Goal: Transaction & Acquisition: Purchase product/service

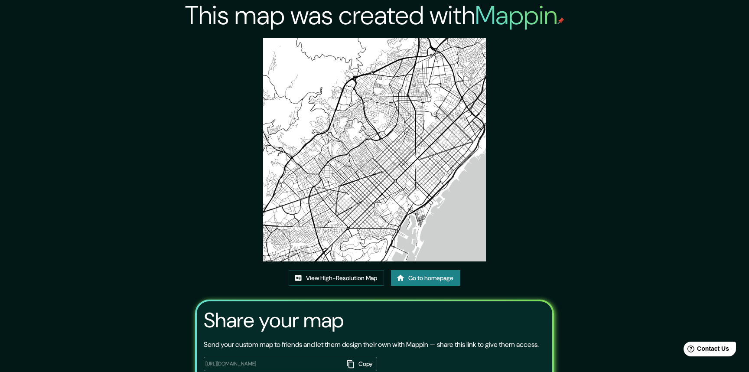
click at [560, 148] on div "This map was created with Mappin View High-Resolution Map Go to homepage Share …" at bounding box center [374, 214] width 379 height 429
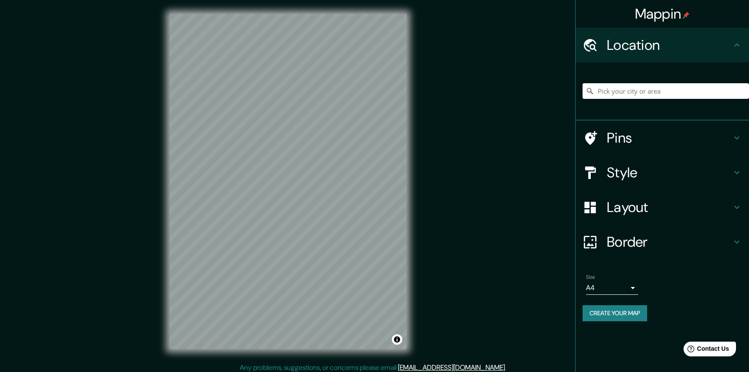
click at [631, 174] on h4 "Style" at bounding box center [669, 172] width 125 height 17
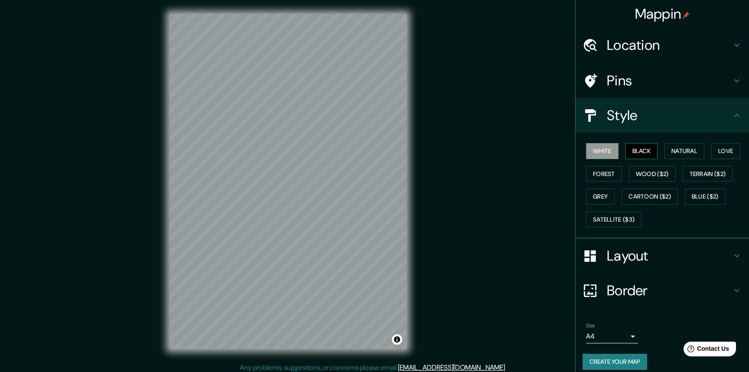
click at [631, 155] on button "Black" at bounding box center [641, 151] width 32 height 16
click at [687, 149] on button "Natural" at bounding box center [684, 151] width 40 height 16
click at [717, 145] on button "Love" at bounding box center [725, 151] width 29 height 16
click at [687, 151] on button "Natural" at bounding box center [684, 151] width 40 height 16
click at [586, 169] on button "Forest" at bounding box center [604, 174] width 36 height 16
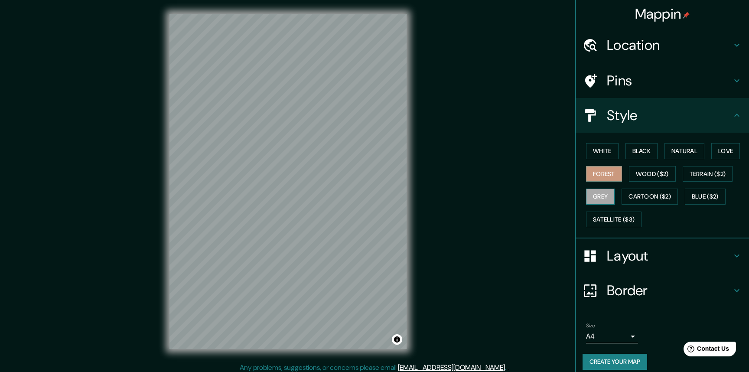
click at [586, 193] on button "Grey" at bounding box center [600, 196] width 29 height 16
click at [631, 286] on h4 "Border" at bounding box center [669, 290] width 125 height 17
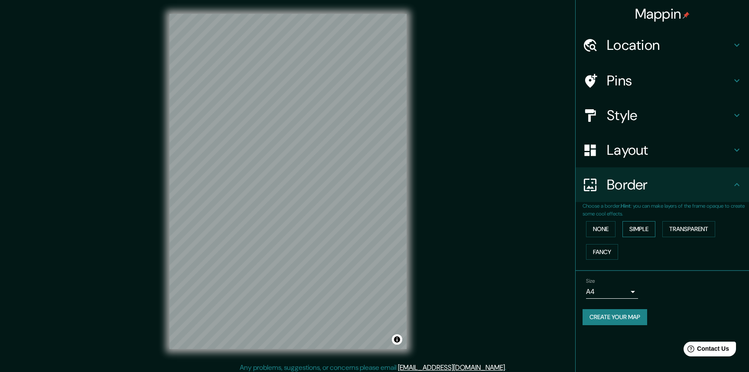
click at [633, 226] on button "Simple" at bounding box center [638, 229] width 33 height 16
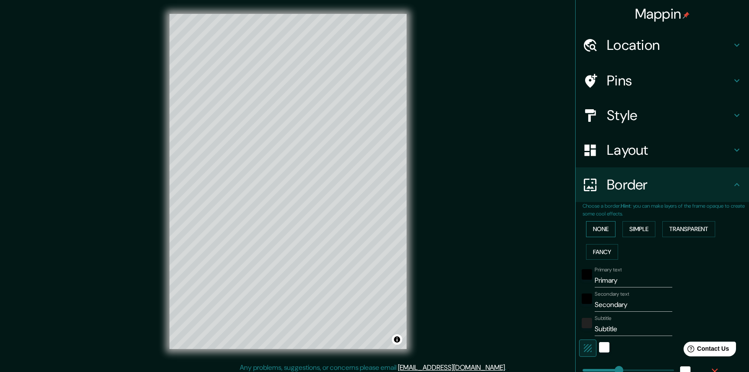
click at [588, 224] on button "None" at bounding box center [600, 229] width 29 height 16
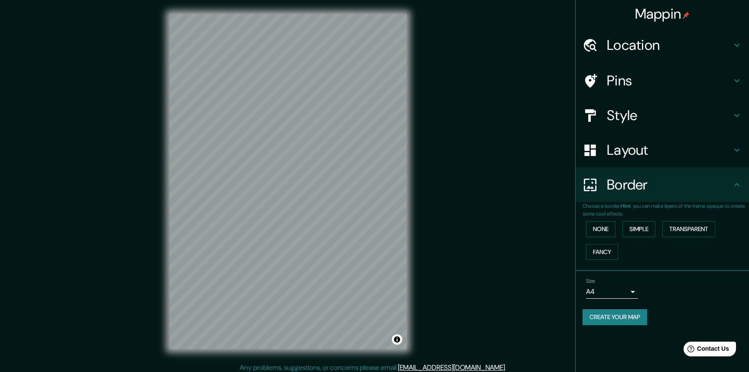
click at [632, 152] on h4 "Layout" at bounding box center [669, 149] width 125 height 17
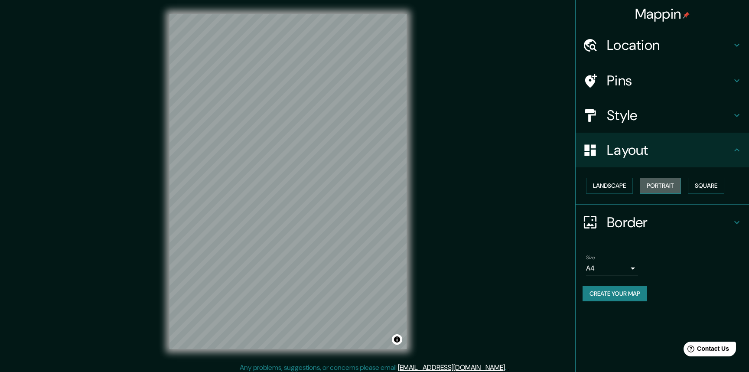
click at [659, 188] on button "Portrait" at bounding box center [660, 186] width 41 height 16
click at [594, 185] on button "Landscape" at bounding box center [609, 186] width 47 height 16
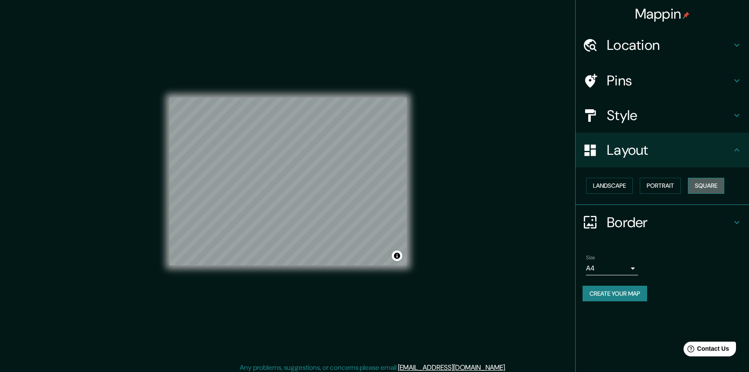
click at [709, 187] on button "Square" at bounding box center [706, 186] width 36 height 16
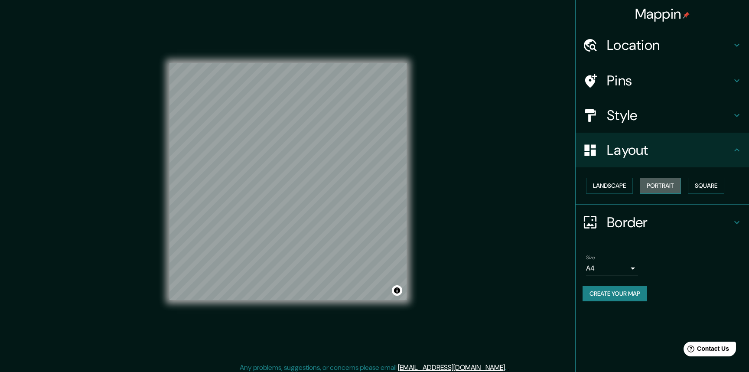
click at [668, 187] on button "Portrait" at bounding box center [660, 186] width 41 height 16
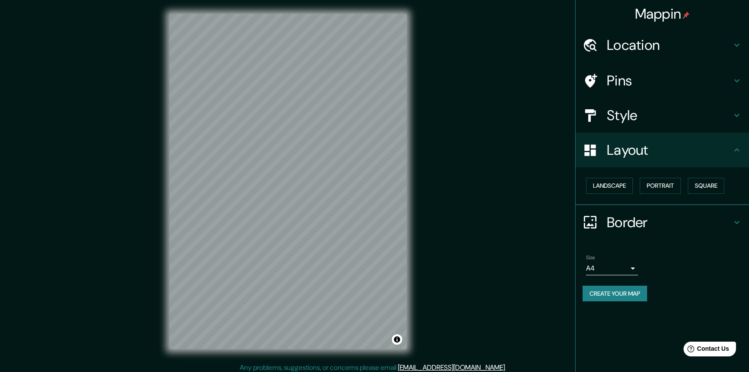
scroll to position [4, 0]
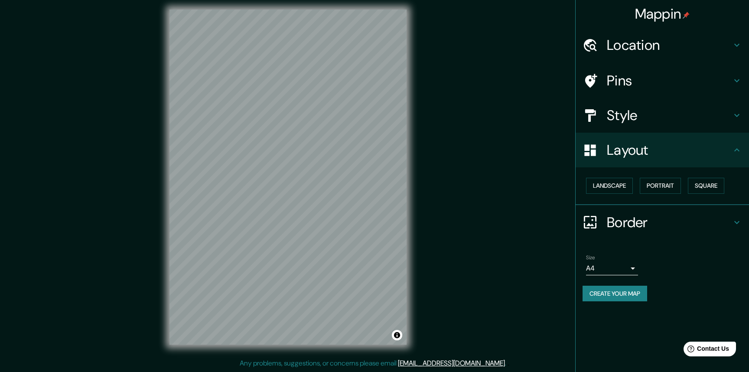
click at [609, 290] on button "Create your map" at bounding box center [614, 294] width 65 height 16
click at [620, 289] on button "Create your map" at bounding box center [614, 294] width 65 height 16
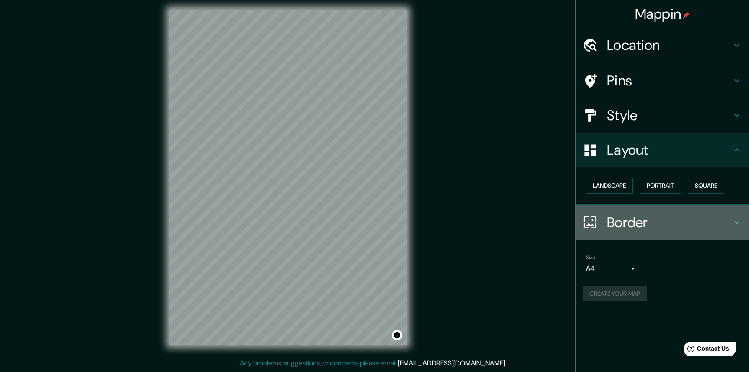
click at [656, 224] on h4 "Border" at bounding box center [669, 222] width 125 height 17
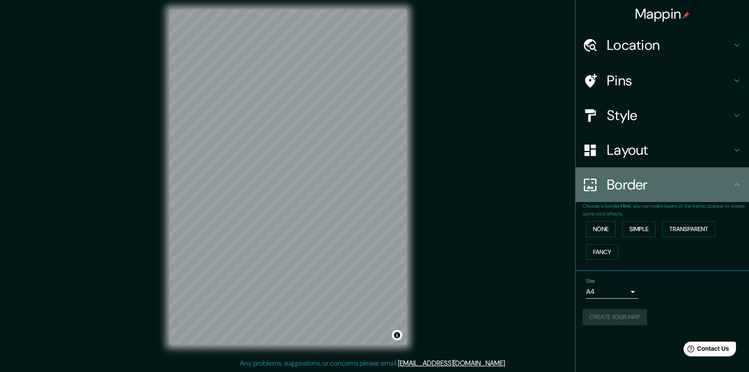
click at [702, 184] on h4 "Border" at bounding box center [669, 184] width 125 height 17
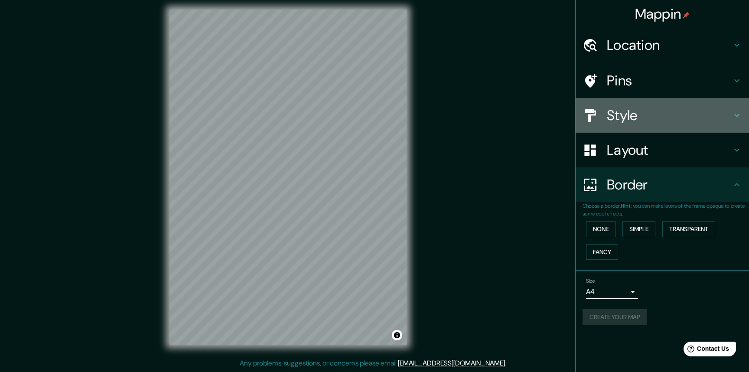
click at [710, 121] on h4 "Style" at bounding box center [669, 115] width 125 height 17
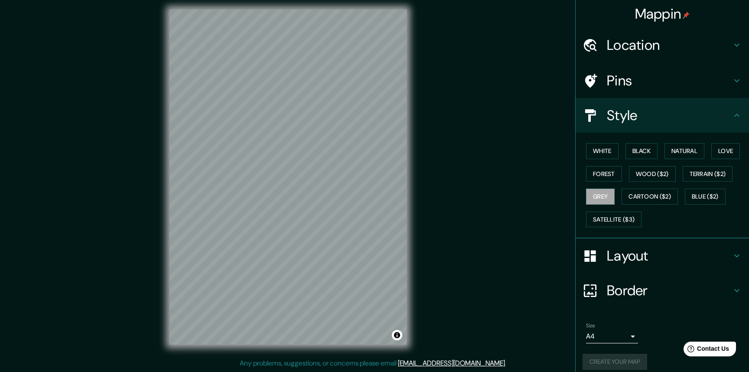
click at [710, 121] on h4 "Style" at bounding box center [669, 115] width 125 height 17
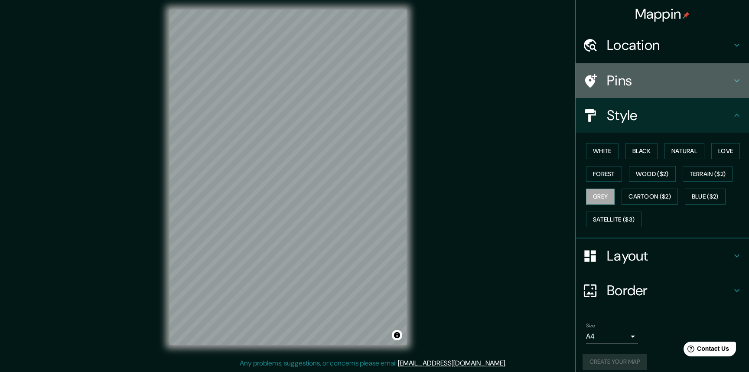
click at [718, 75] on h4 "Pins" at bounding box center [669, 80] width 125 height 17
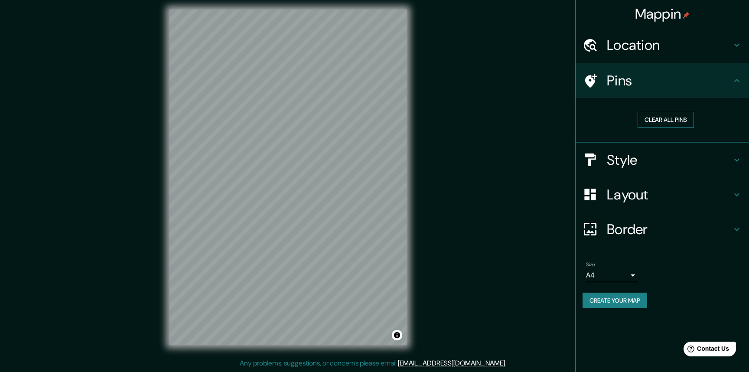
click at [676, 122] on button "Clear all pins" at bounding box center [665, 120] width 56 height 16
click at [652, 121] on button "Clear all pins" at bounding box center [665, 120] width 56 height 16
drag, startPoint x: 234, startPoint y: 148, endPoint x: 244, endPoint y: 153, distance: 11.2
click at [244, 153] on div at bounding box center [241, 155] width 7 height 7
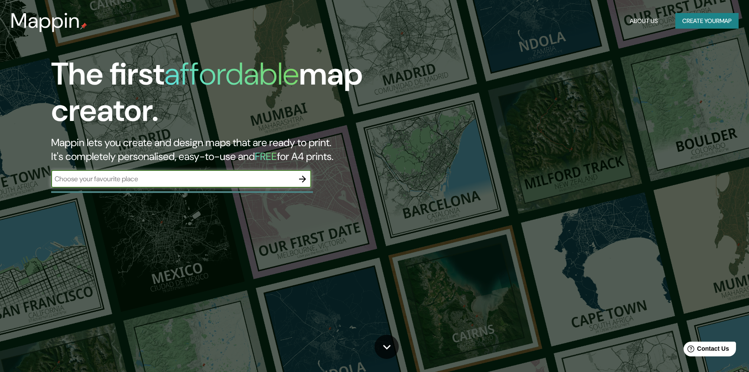
click at [217, 184] on div "​" at bounding box center [181, 178] width 260 height 17
type input "SANTO DOMINGO"
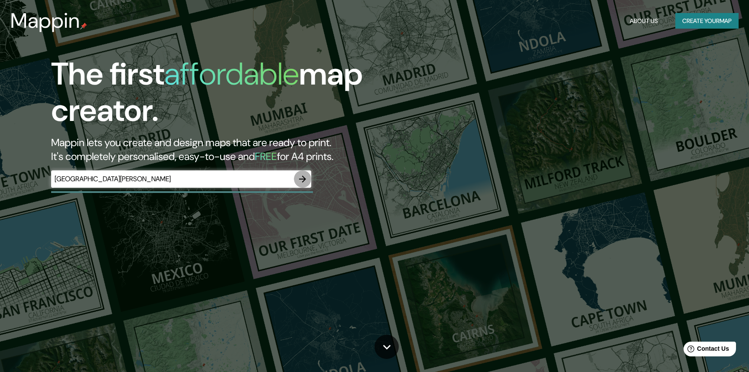
click at [307, 180] on icon "button" at bounding box center [302, 179] width 10 height 10
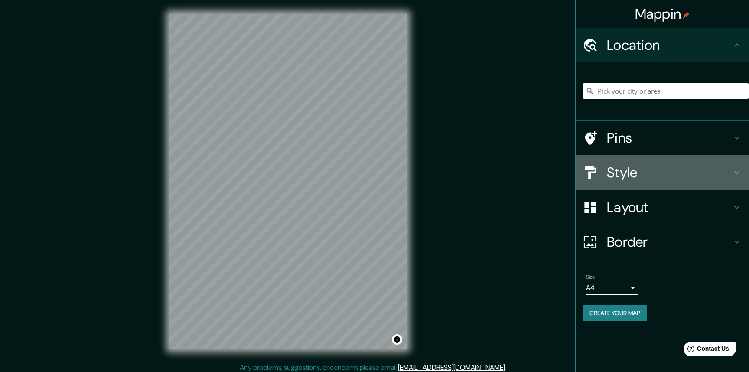
click at [666, 171] on h4 "Style" at bounding box center [669, 172] width 125 height 17
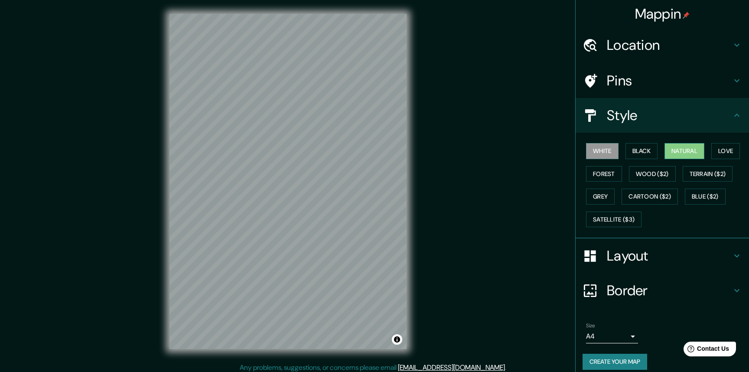
click at [679, 150] on button "Natural" at bounding box center [684, 151] width 40 height 16
click at [601, 174] on button "Forest" at bounding box center [604, 174] width 36 height 16
click at [643, 146] on button "Black" at bounding box center [641, 151] width 32 height 16
click at [672, 145] on button "Natural" at bounding box center [684, 151] width 40 height 16
click at [638, 146] on button "Black" at bounding box center [641, 151] width 32 height 16
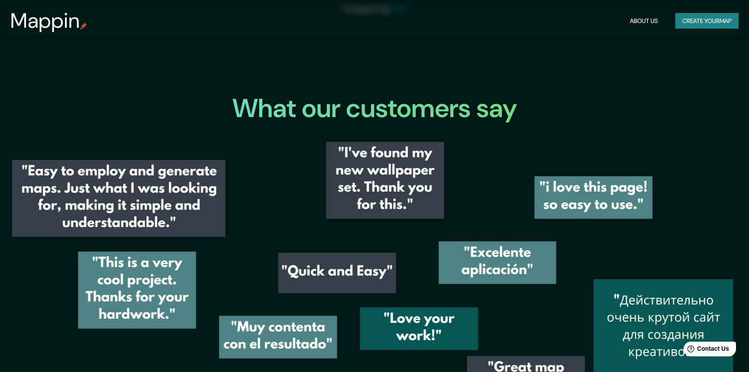
scroll to position [1213, 0]
